Goal: Task Accomplishment & Management: Use online tool/utility

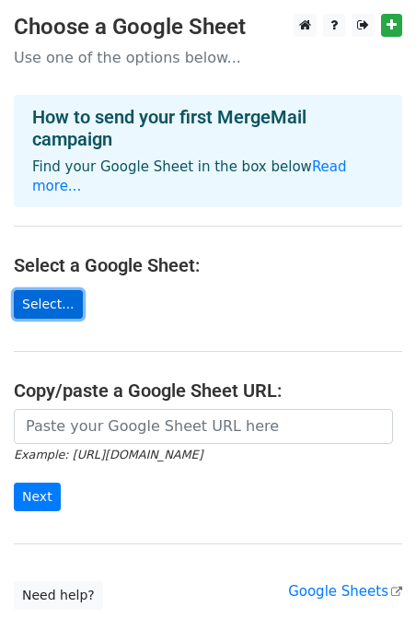
click at [56, 290] on link "Select..." at bounding box center [48, 304] width 69 height 29
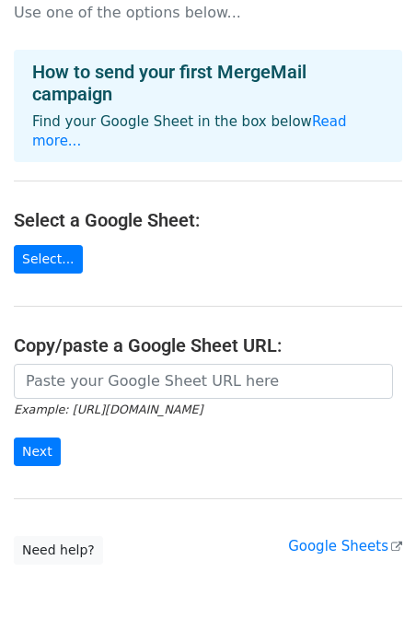
scroll to position [52, 0]
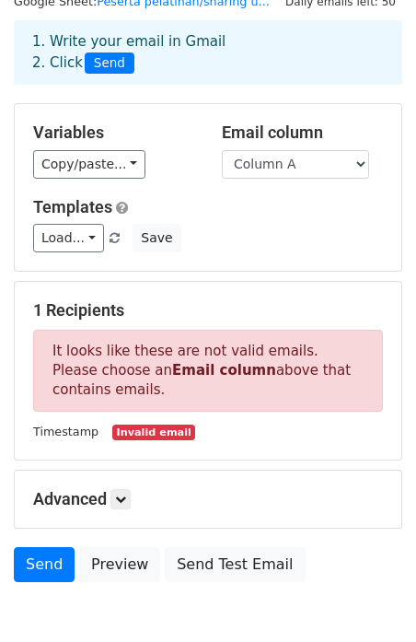
scroll to position [71, 0]
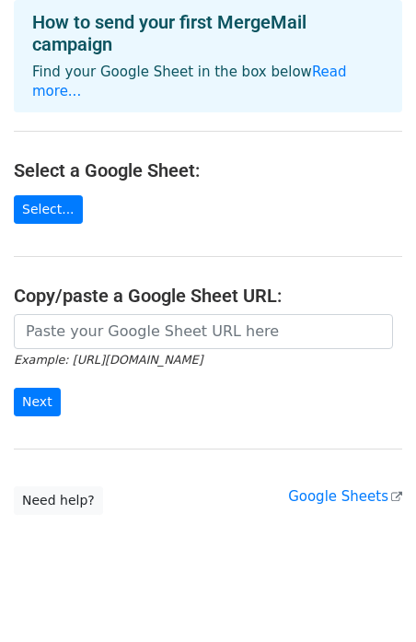
scroll to position [96, 0]
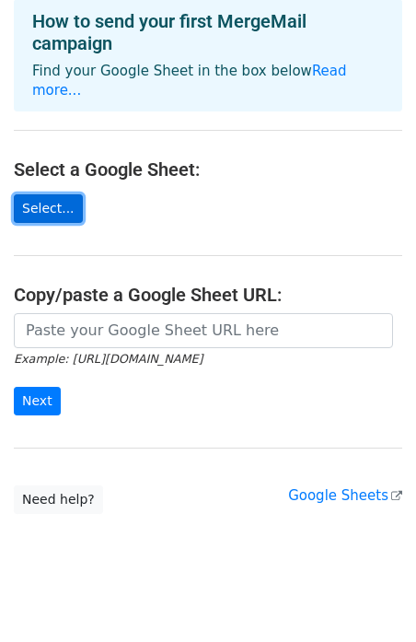
click at [52, 194] on link "Select..." at bounding box center [48, 208] width 69 height 29
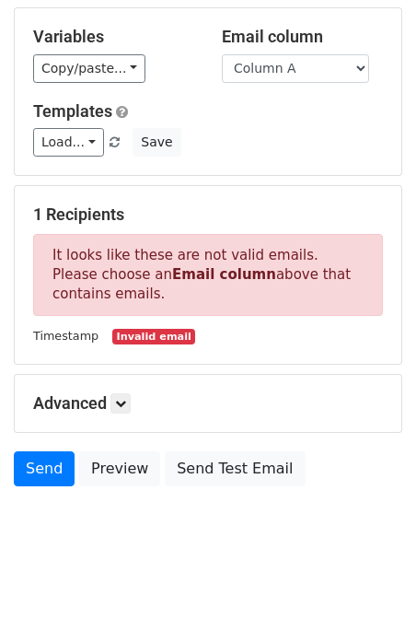
scroll to position [166, 0]
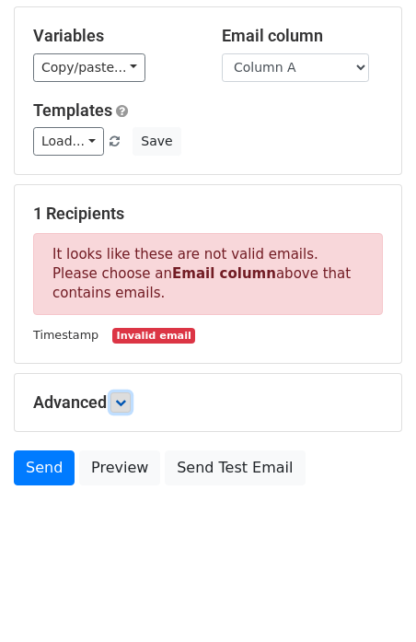
click at [124, 403] on icon at bounding box center [120, 402] width 11 height 11
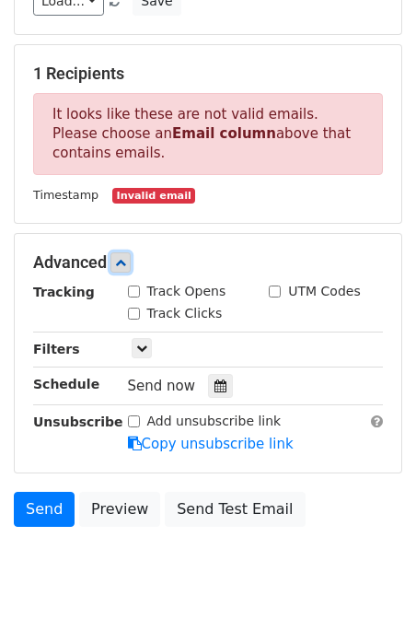
scroll to position [310, 0]
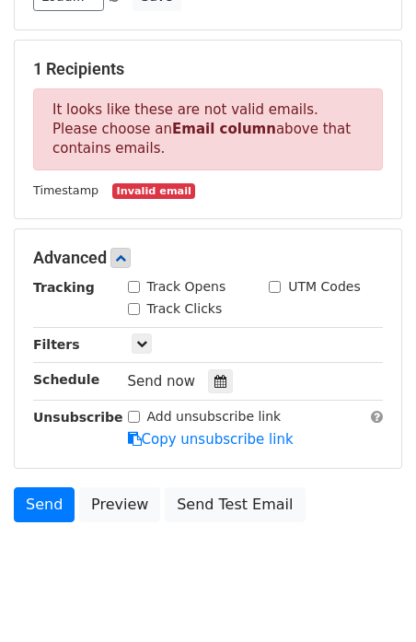
click at [133, 288] on input "Track Opens" at bounding box center [134, 287] width 12 height 12
checkbox input "true"
click at [215, 380] on icon at bounding box center [221, 381] width 12 height 13
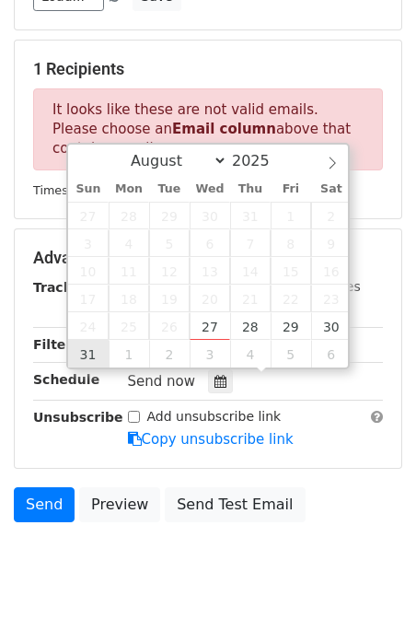
type input "2025-08-31 12:00"
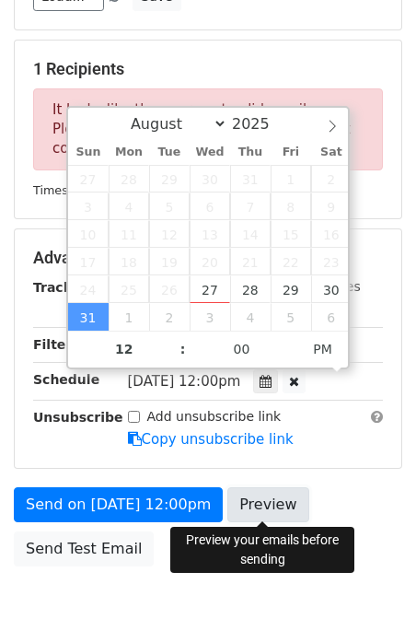
click at [265, 495] on link "Preview" at bounding box center [267, 504] width 81 height 35
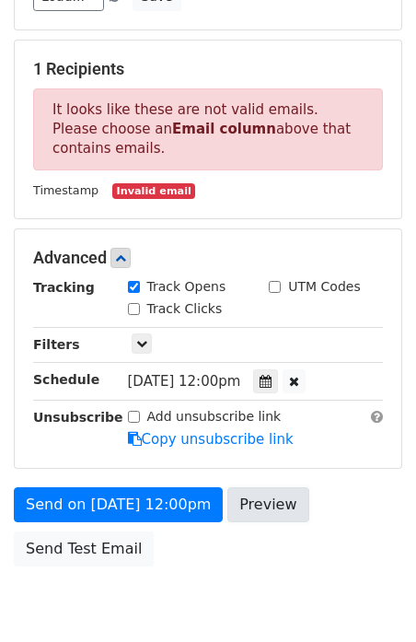
click at [263, 503] on link "Preview" at bounding box center [267, 504] width 81 height 35
click at [258, 481] on form "Variables Copy/paste... {{Column A}} {{Column B}} {{Column C}} {{Column D}} {{C…" at bounding box center [208, 218] width 388 height 713
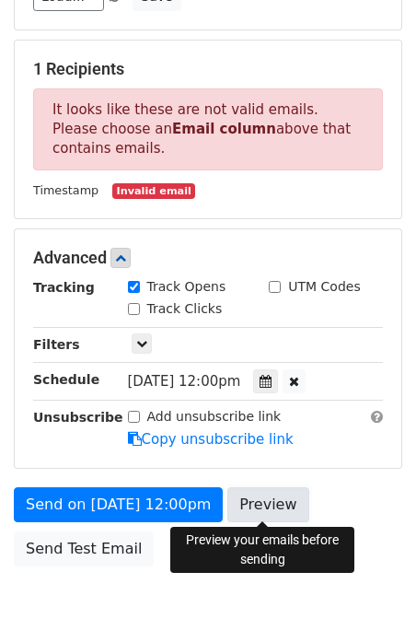
click at [258, 493] on link "Preview" at bounding box center [267, 504] width 81 height 35
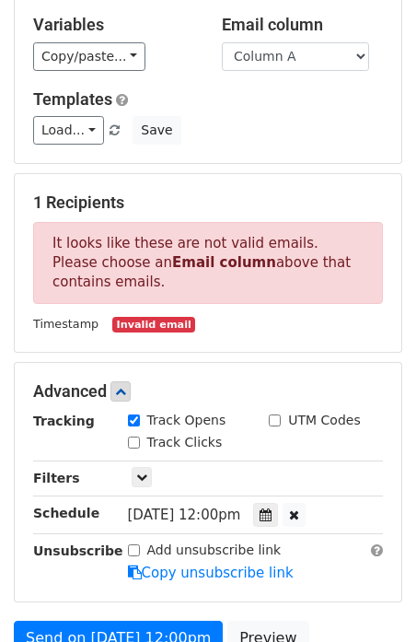
scroll to position [175, 0]
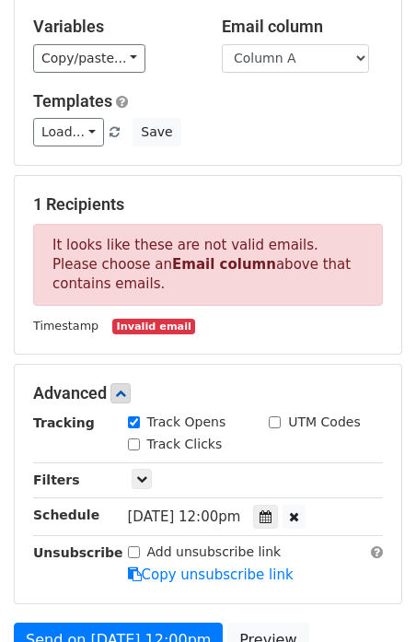
click at [134, 327] on small "Invalid email" at bounding box center [153, 327] width 83 height 16
click at [98, 320] on div "Timestamp Invalid email" at bounding box center [207, 325] width 377 height 21
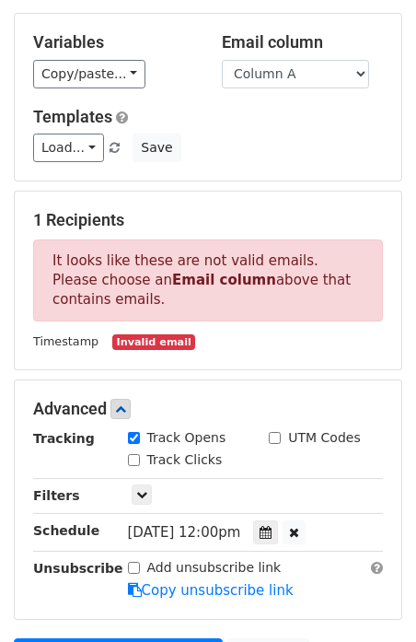
scroll to position [157, 0]
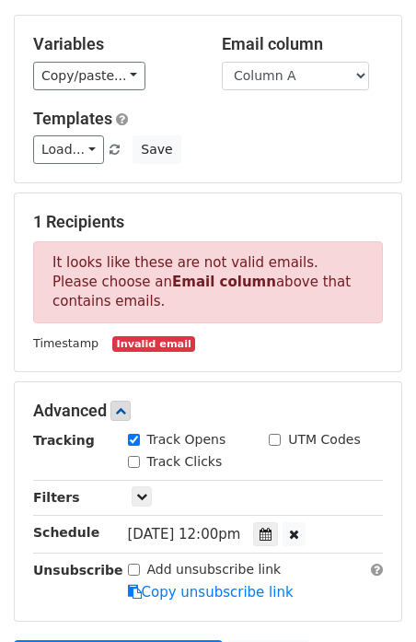
drag, startPoint x: 48, startPoint y: 265, endPoint x: 101, endPoint y: 293, distance: 60.1
click at [101, 293] on p "It looks like these are not valid emails. Please choose an Email column above t…" at bounding box center [208, 282] width 350 height 82
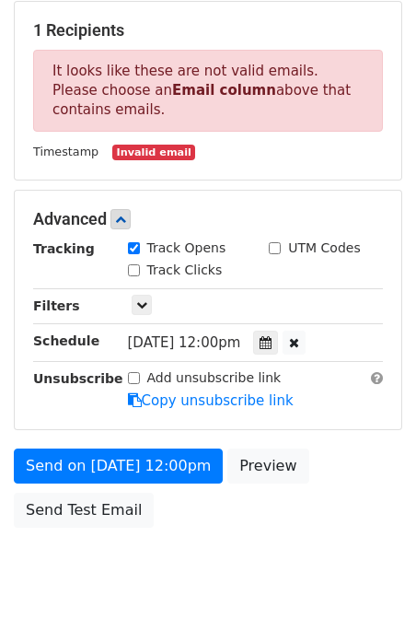
scroll to position [390, 0]
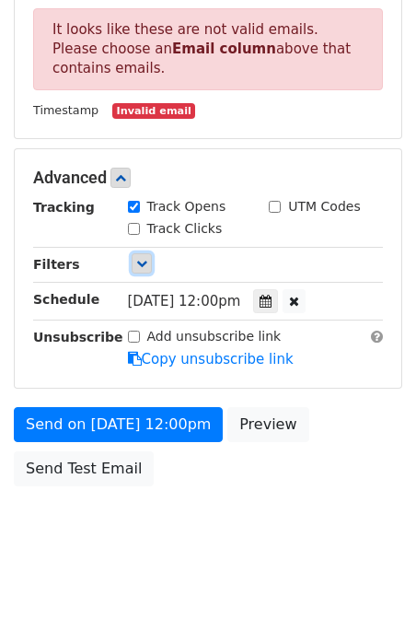
click at [147, 260] on link at bounding box center [142, 263] width 20 height 20
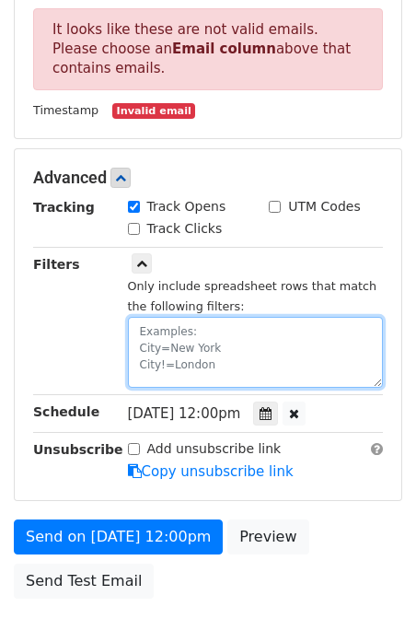
click at [204, 373] on textarea at bounding box center [256, 352] width 256 height 71
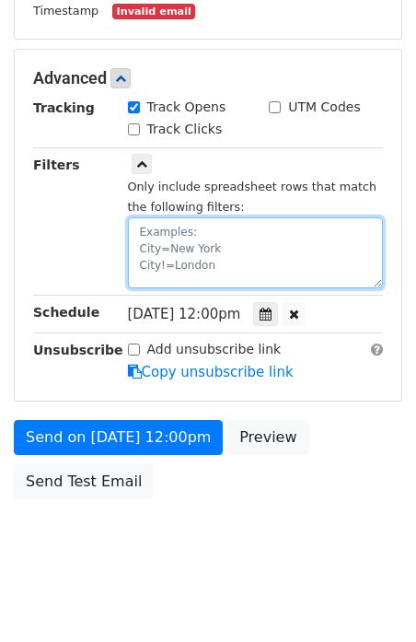
scroll to position [496, 0]
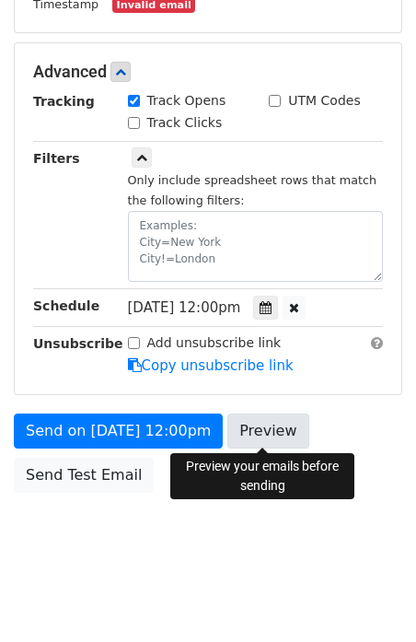
click at [259, 432] on link "Preview" at bounding box center [267, 430] width 81 height 35
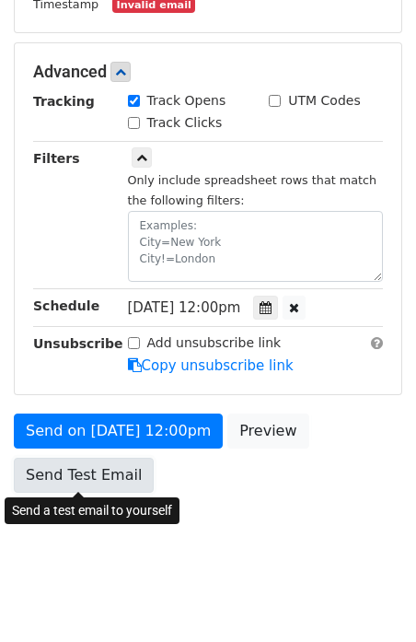
click at [106, 477] on link "Send Test Email" at bounding box center [84, 475] width 140 height 35
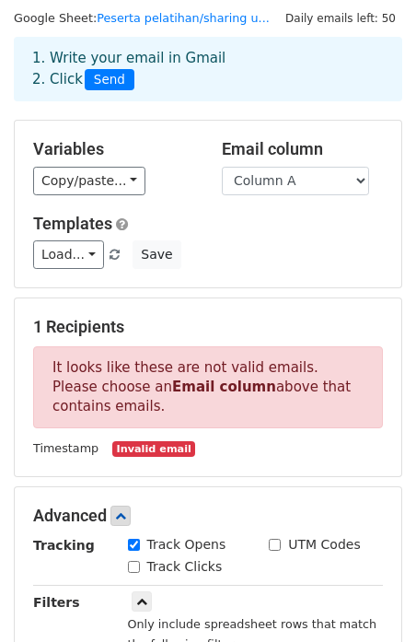
scroll to position [81, 0]
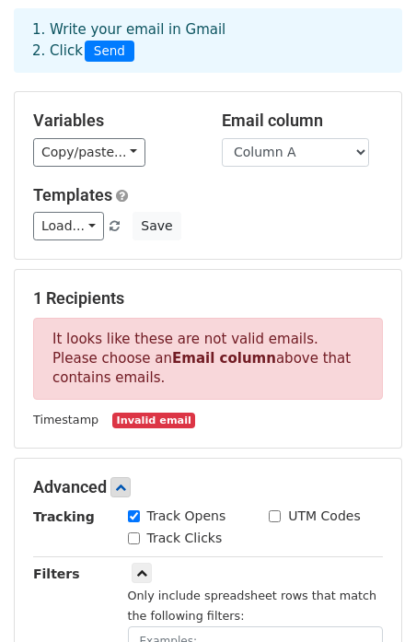
click at [155, 422] on small "Invalid email" at bounding box center [153, 420] width 83 height 16
click at [310, 157] on select "Column A Column B Column C Column D Column E" at bounding box center [295, 152] width 147 height 29
click at [222, 138] on select "Column A Column B Column C Column D Column E" at bounding box center [295, 152] width 147 height 29
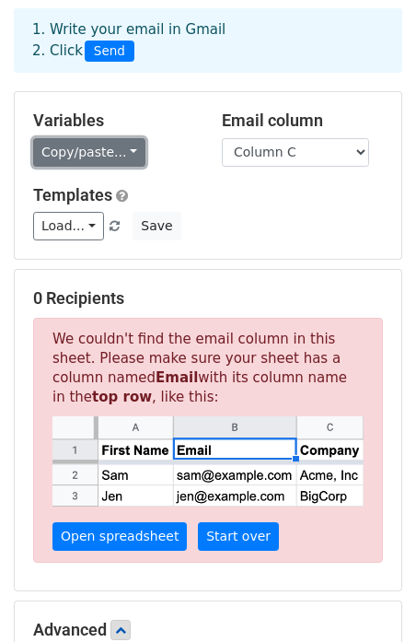
click at [122, 149] on link "Copy/paste..." at bounding box center [89, 152] width 112 height 29
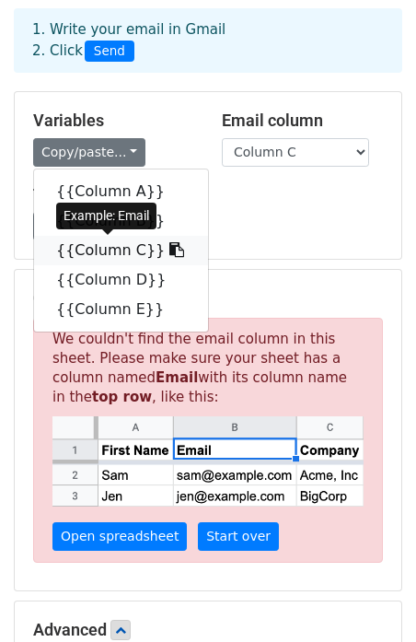
click at [130, 251] on link "{{Column C}}" at bounding box center [121, 250] width 174 height 29
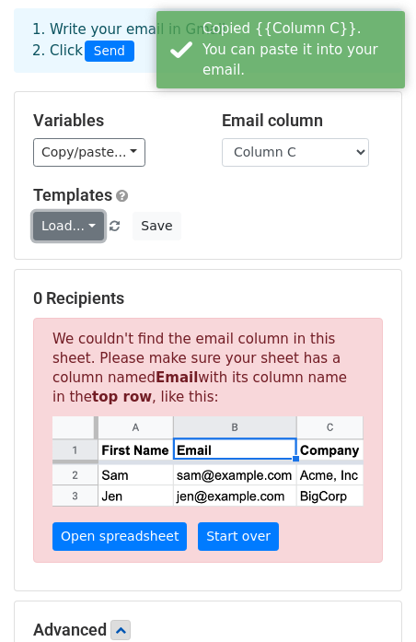
click at [82, 226] on link "Load..." at bounding box center [68, 226] width 71 height 29
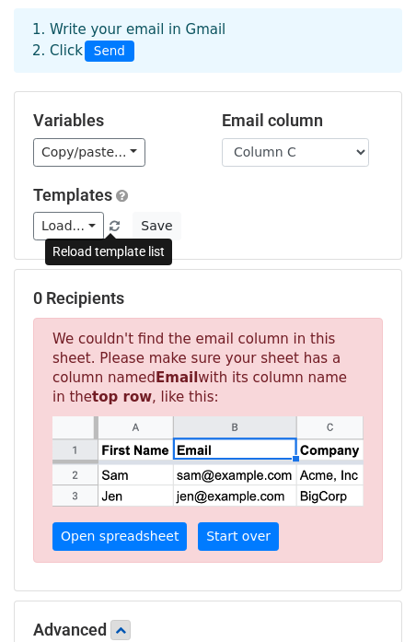
click at [110, 223] on span at bounding box center [115, 227] width 10 height 12
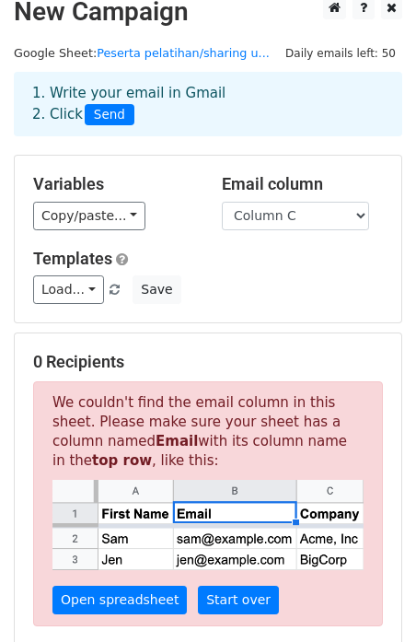
scroll to position [20, 0]
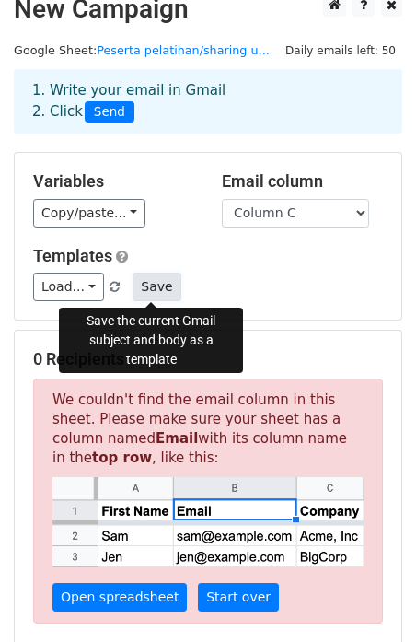
click at [147, 284] on button "Save" at bounding box center [157, 286] width 48 height 29
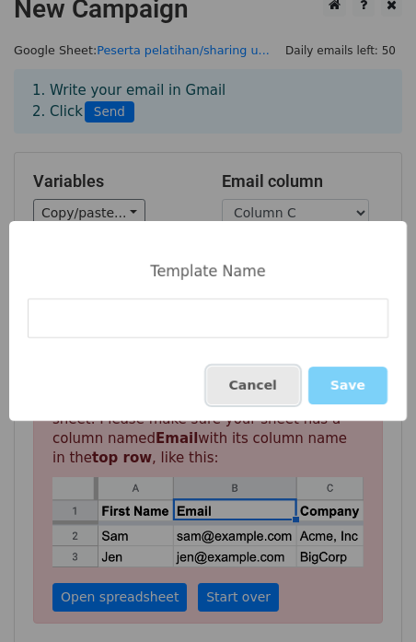
click at [254, 393] on button "Cancel" at bounding box center [253, 385] width 92 height 38
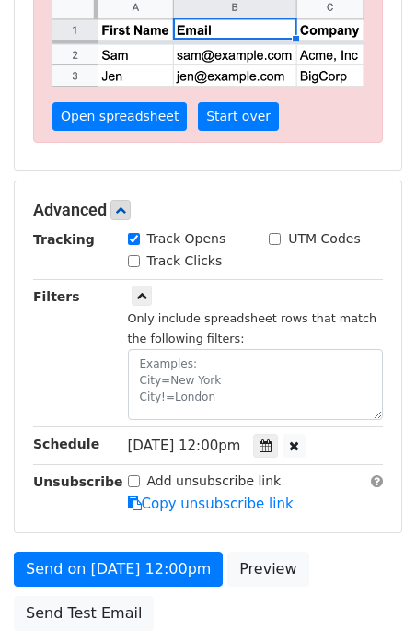
scroll to position [645, 0]
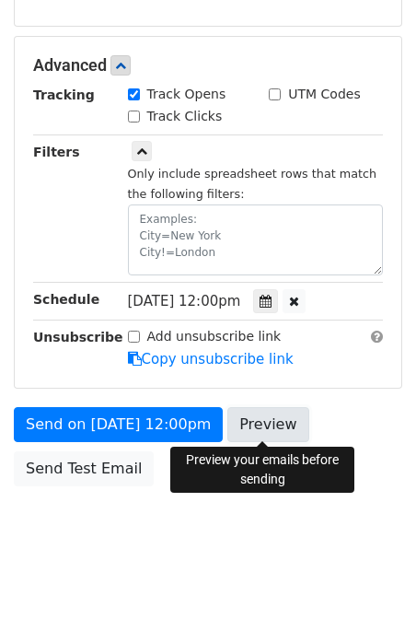
click at [250, 414] on link "Preview" at bounding box center [267, 424] width 81 height 35
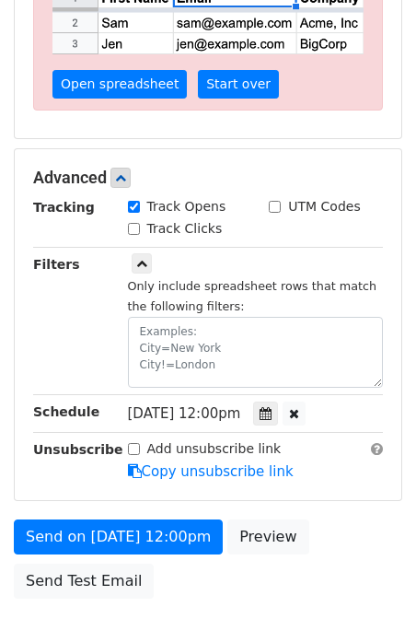
scroll to position [612, 0]
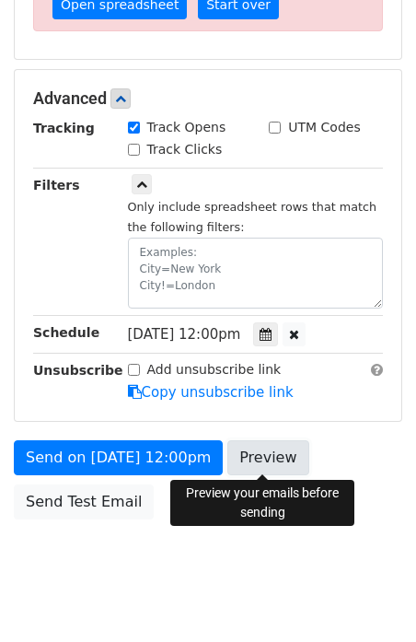
click at [254, 463] on link "Preview" at bounding box center [267, 457] width 81 height 35
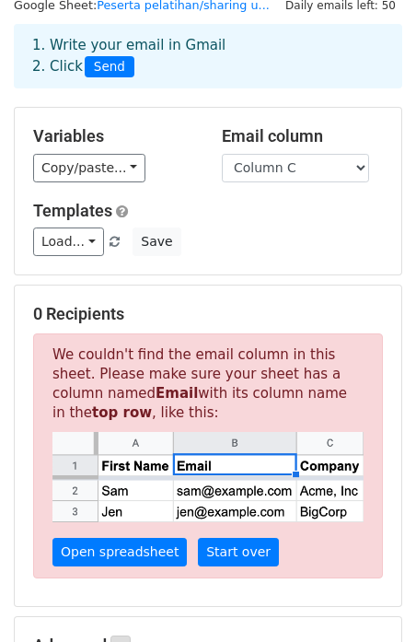
scroll to position [58, 0]
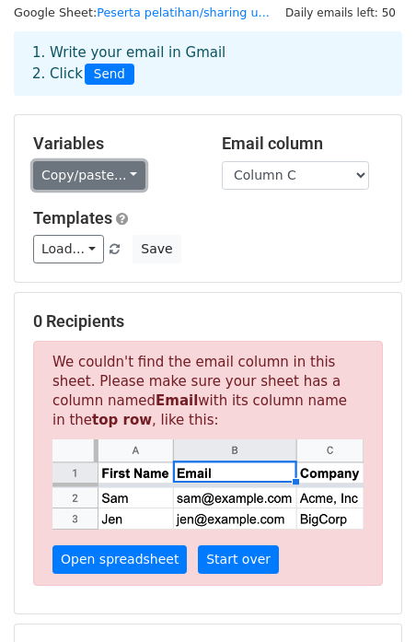
click at [118, 175] on link "Copy/paste..." at bounding box center [89, 175] width 112 height 29
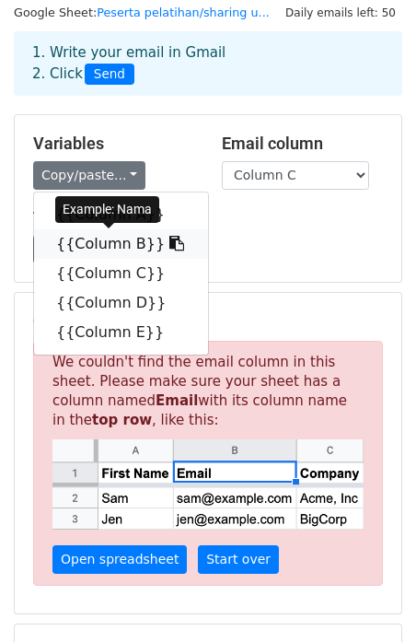
click at [122, 235] on link "{{Column B}}" at bounding box center [121, 243] width 174 height 29
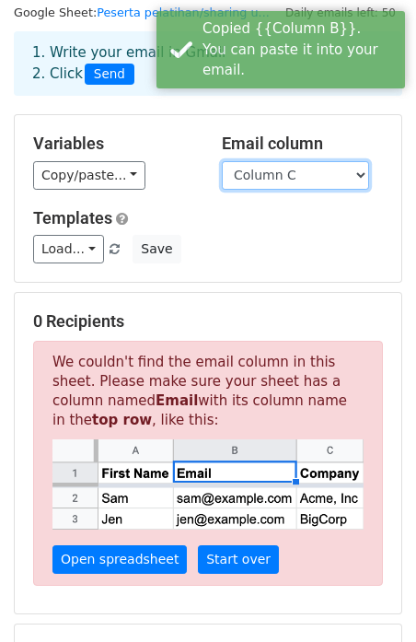
click at [296, 167] on select "Column A Column B Column C Column D Column E" at bounding box center [295, 175] width 147 height 29
click at [222, 161] on select "Column A Column B Column C Column D Column E" at bounding box center [295, 175] width 147 height 29
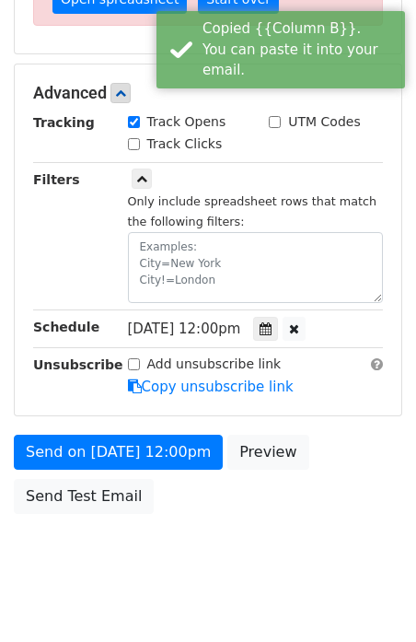
scroll to position [645, 0]
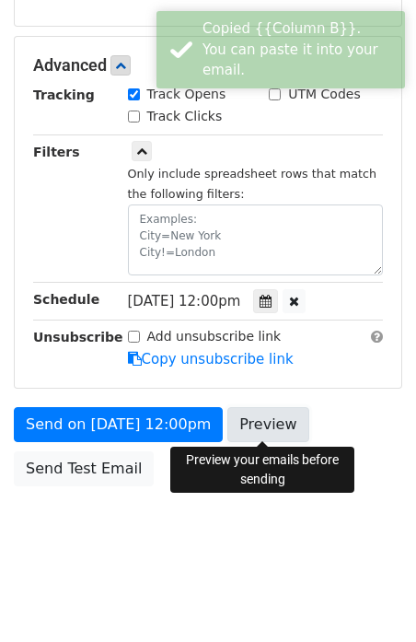
click at [259, 416] on link "Preview" at bounding box center [267, 424] width 81 height 35
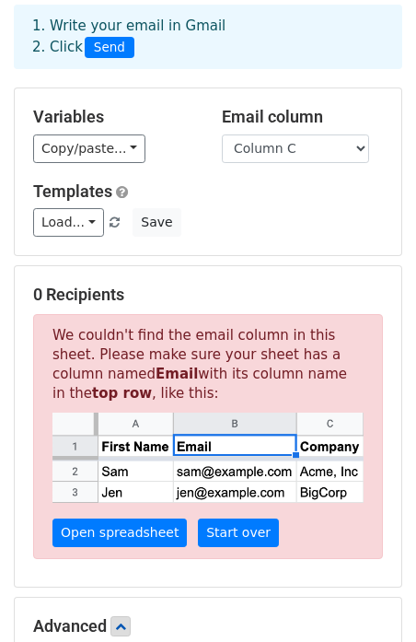
scroll to position [84, 0]
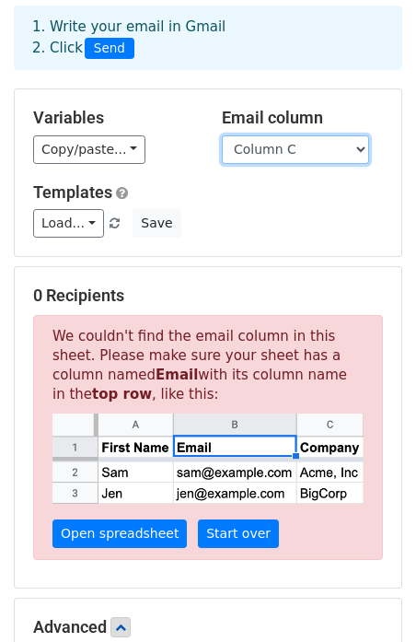
click at [283, 153] on select "Column A Column B Column C Column D Column E" at bounding box center [295, 149] width 147 height 29
click at [222, 135] on select "Column A Column B Column C Column D Column E" at bounding box center [295, 149] width 147 height 29
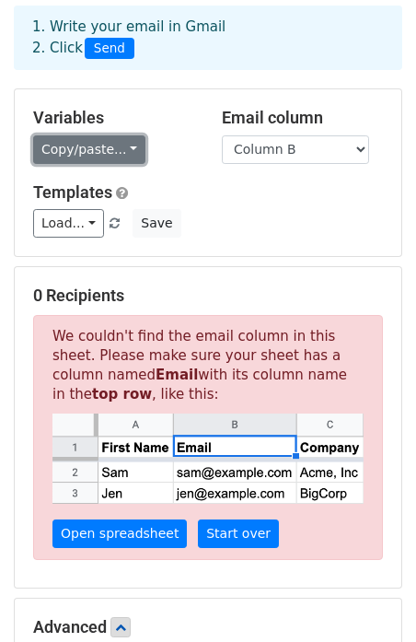
click at [110, 142] on link "Copy/paste..." at bounding box center [89, 149] width 112 height 29
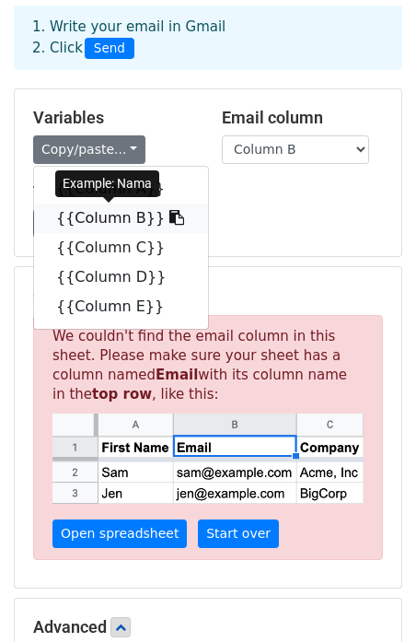
click at [116, 219] on link "{{Column B}}" at bounding box center [121, 217] width 174 height 29
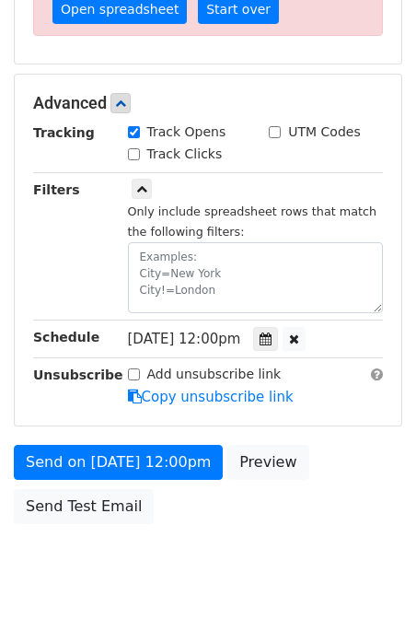
scroll to position [615, 0]
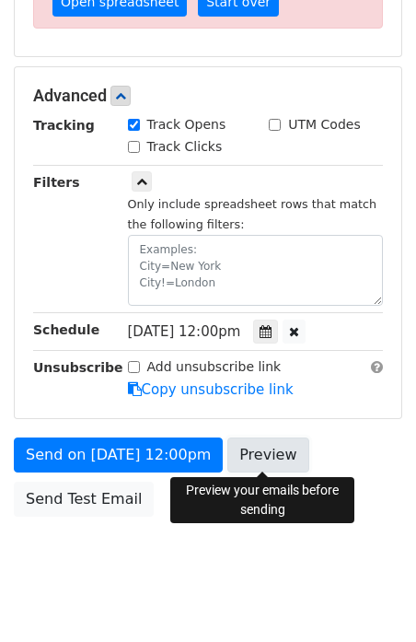
click at [249, 458] on link "Preview" at bounding box center [267, 454] width 81 height 35
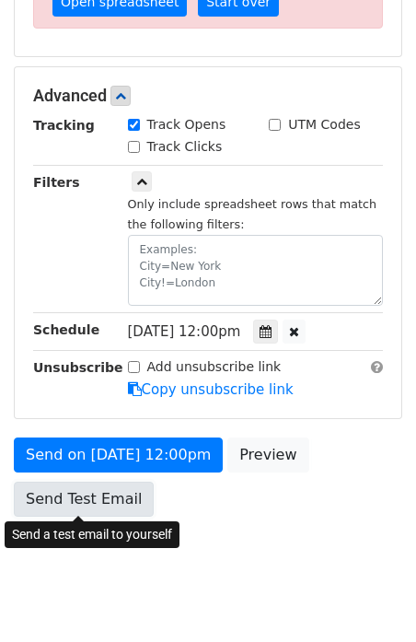
click at [117, 500] on link "Send Test Email" at bounding box center [84, 498] width 140 height 35
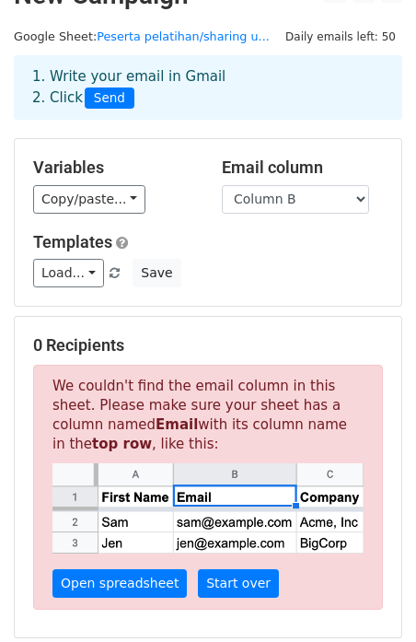
scroll to position [23, 0]
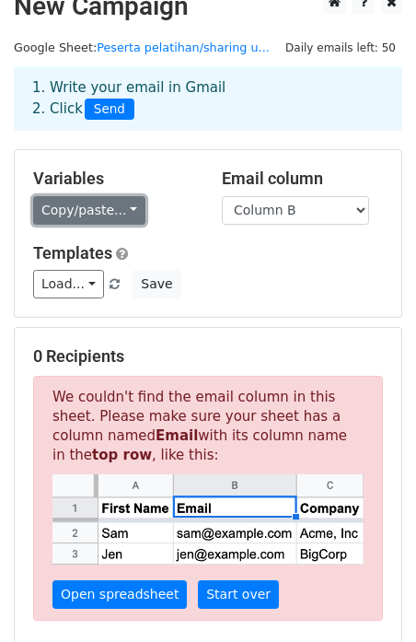
click at [117, 211] on link "Copy/paste..." at bounding box center [89, 210] width 112 height 29
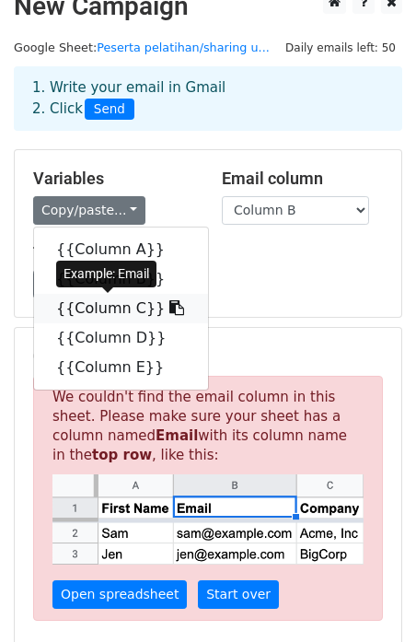
click at [119, 306] on link "{{Column C}}" at bounding box center [121, 308] width 174 height 29
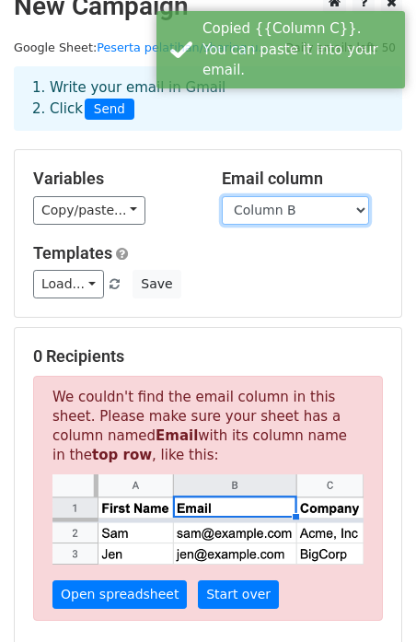
click at [293, 213] on select "Column A Column B Column C Column D Column E" at bounding box center [295, 210] width 147 height 29
select select "Column C"
click at [222, 196] on select "Column A Column B Column C Column D Column E" at bounding box center [295, 210] width 147 height 29
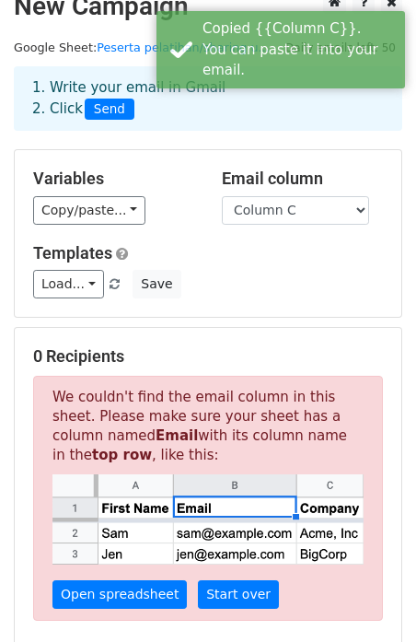
click at [249, 289] on div "Load... No templates saved Save" at bounding box center [207, 284] width 377 height 29
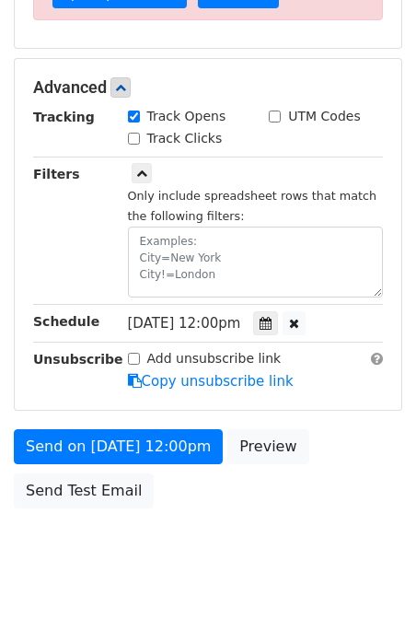
scroll to position [645, 0]
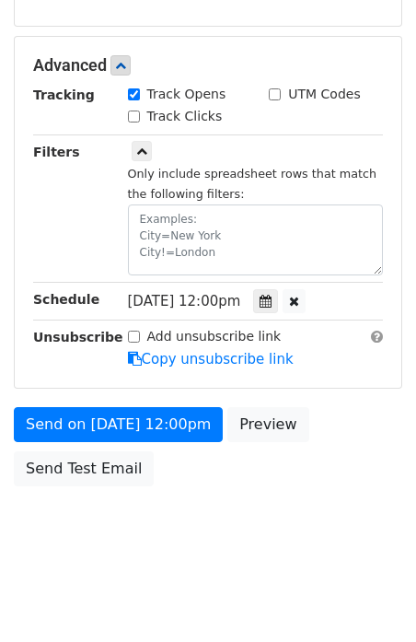
click at [238, 293] on span "Sun, Aug 31, 12:00pm" at bounding box center [184, 301] width 113 height 17
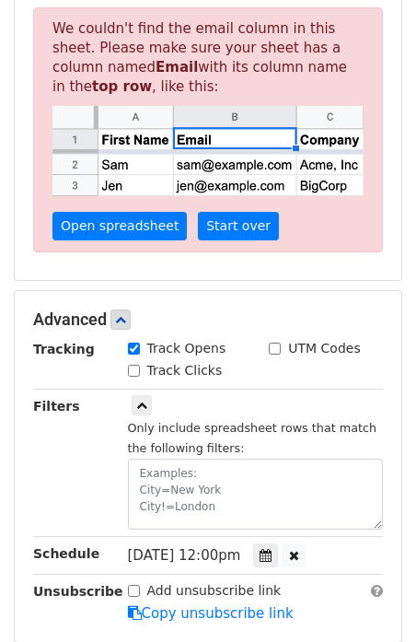
scroll to position [382, 0]
